Goal: Information Seeking & Learning: Compare options

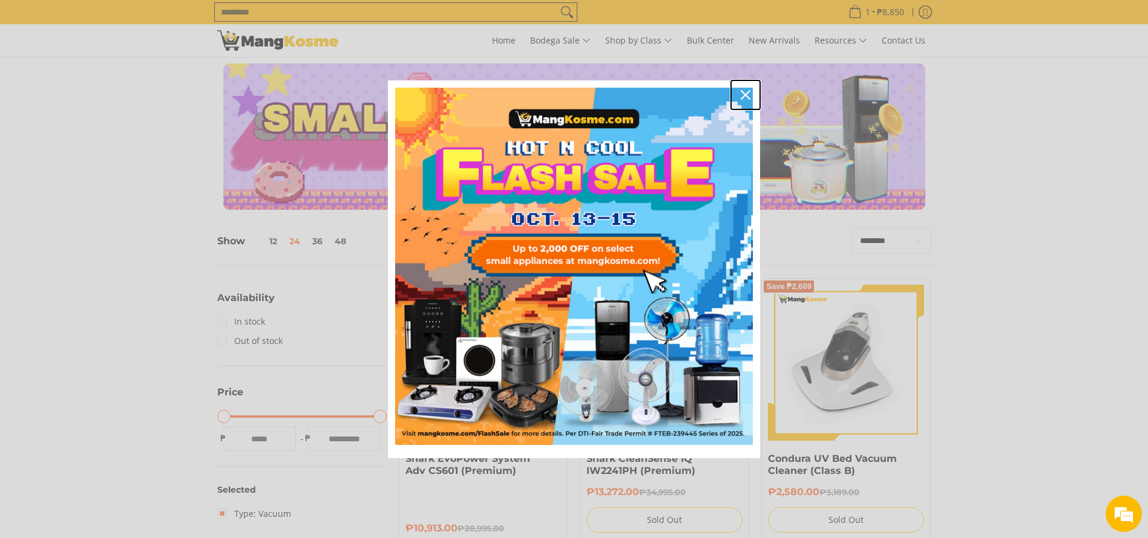
click at [743, 92] on icon "close icon" at bounding box center [745, 95] width 10 height 10
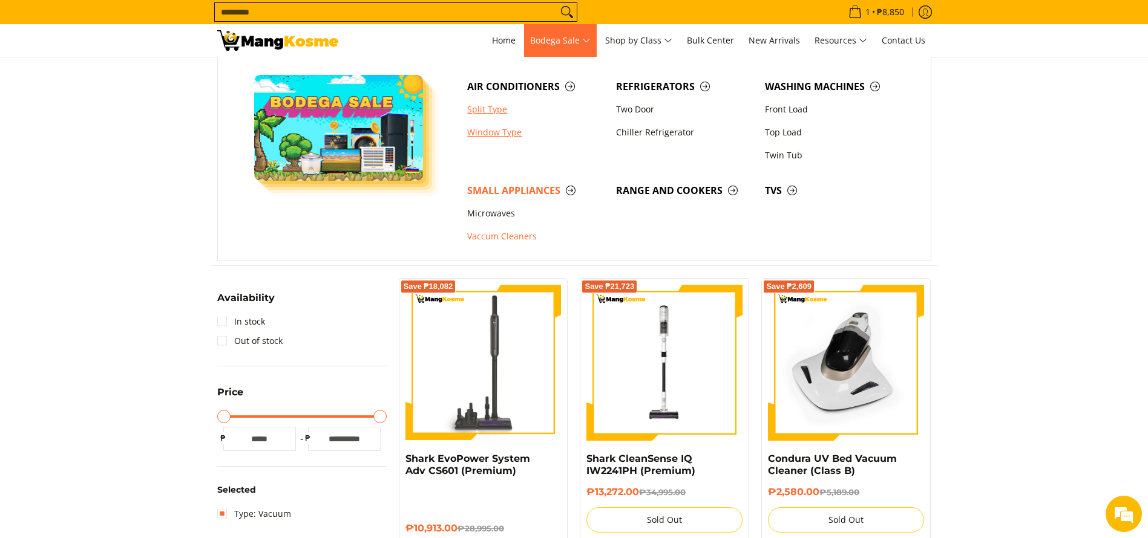
click at [507, 135] on link "Window Type" at bounding box center [535, 132] width 149 height 23
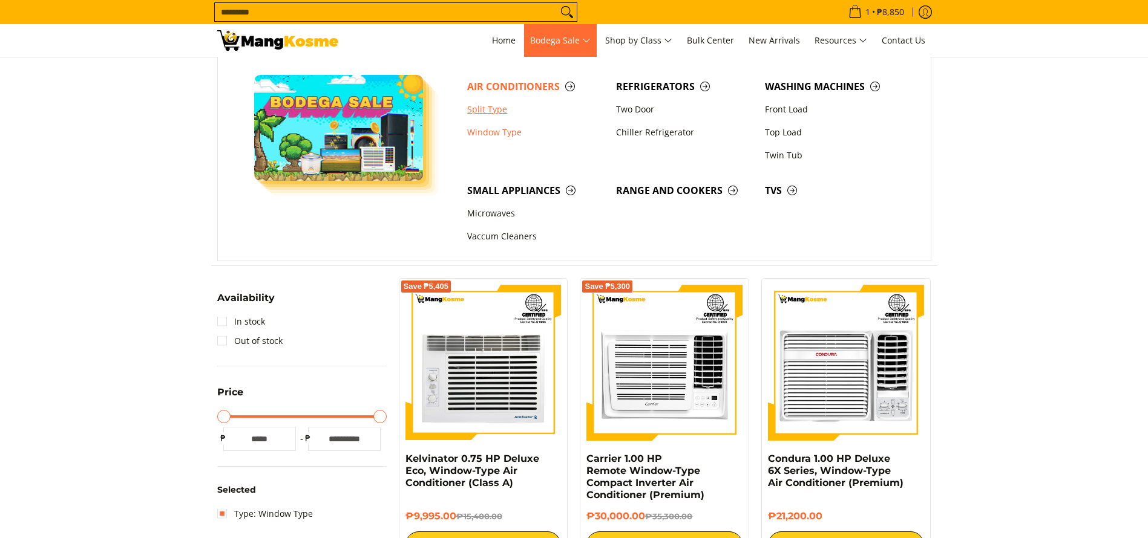
click at [512, 113] on link "Split Type" at bounding box center [535, 109] width 149 height 23
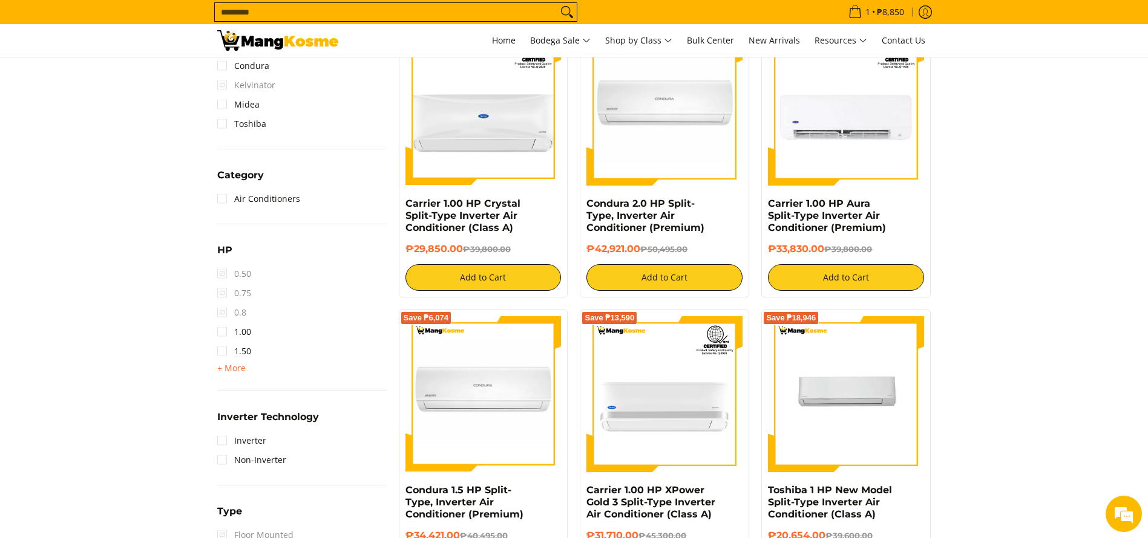
scroll to position [544, 0]
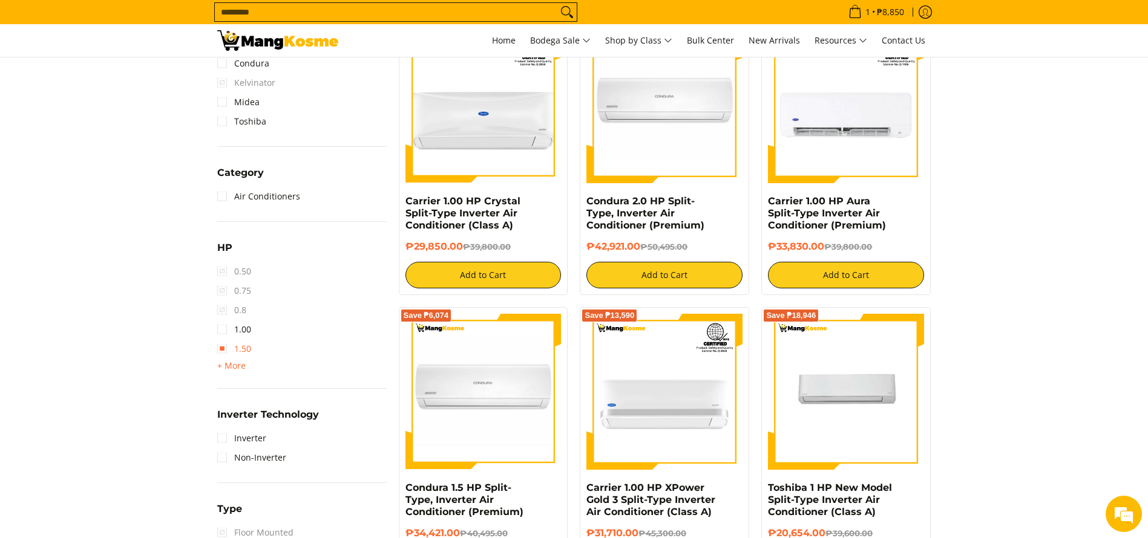
click at [240, 347] on link "1.50" at bounding box center [234, 348] width 34 height 19
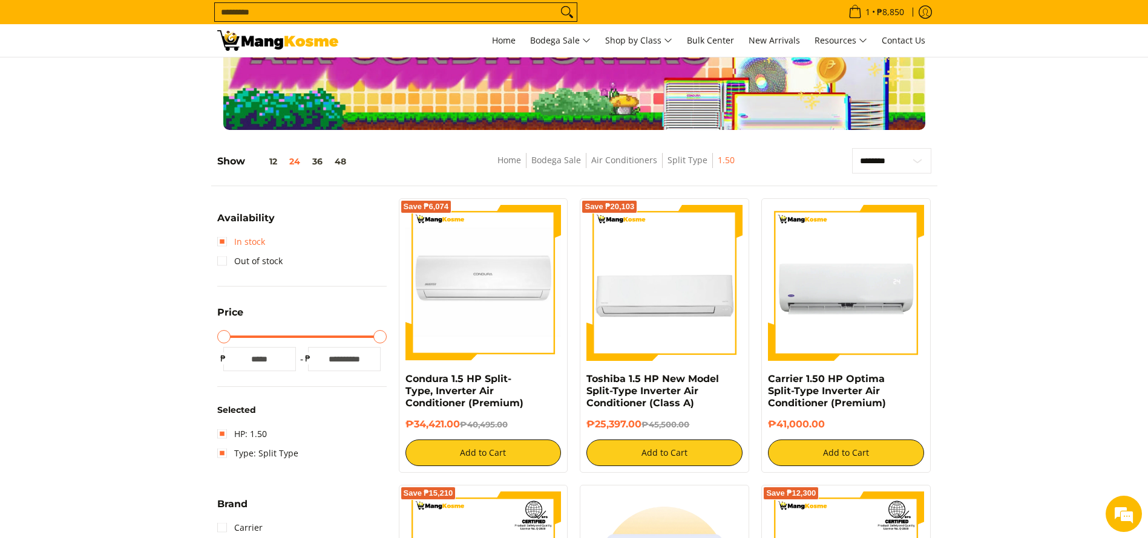
click at [253, 240] on link "In stock" at bounding box center [241, 241] width 48 height 19
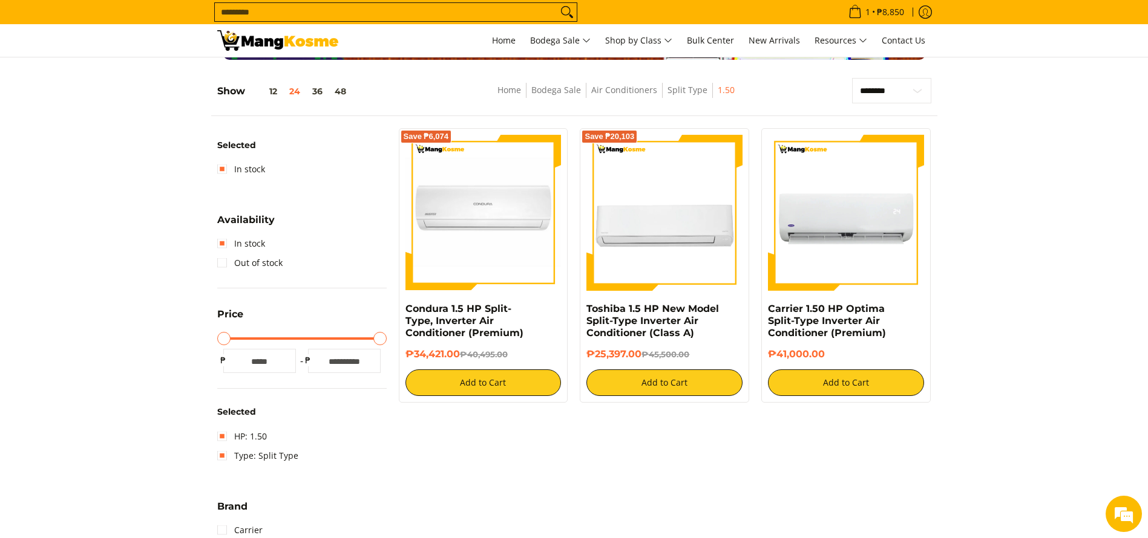
scroll to position [171, 0]
